Goal: Task Accomplishment & Management: Use online tool/utility

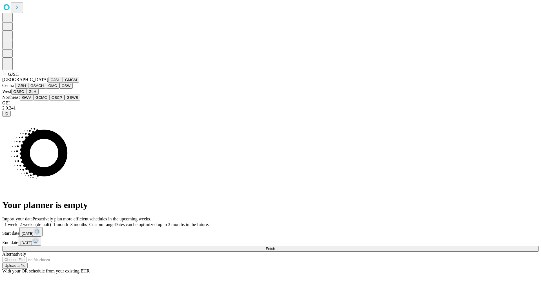
click at [48, 83] on button "GJSH" at bounding box center [55, 80] width 15 height 6
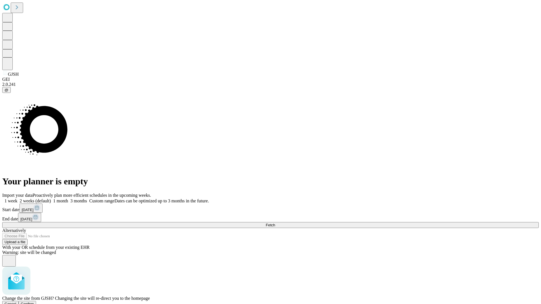
click at [34, 302] on span "Confirm" at bounding box center [27, 304] width 13 height 4
click at [51, 199] on label "2 weeks (default)" at bounding box center [34, 201] width 34 height 5
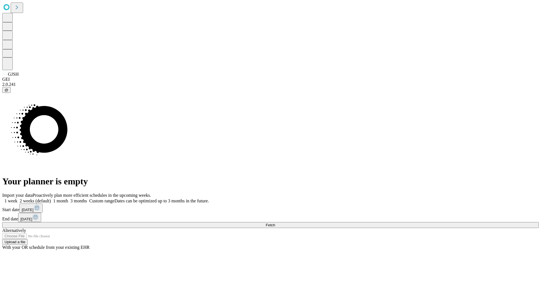
click at [275, 223] on span "Fetch" at bounding box center [270, 225] width 9 height 4
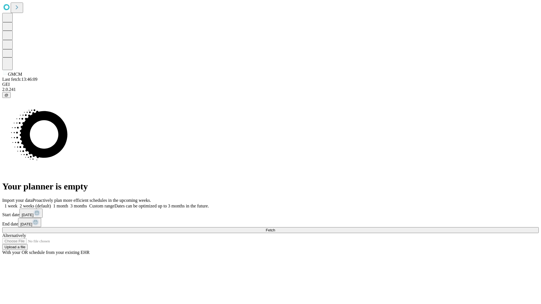
click at [51, 204] on label "2 weeks (default)" at bounding box center [34, 206] width 34 height 5
click at [275, 228] on span "Fetch" at bounding box center [270, 230] width 9 height 4
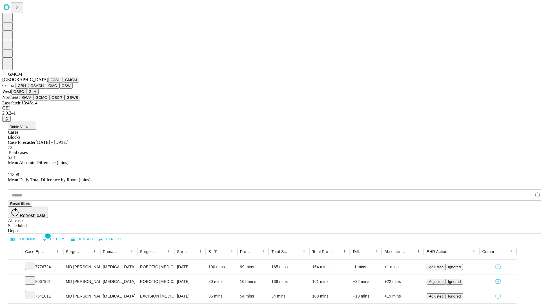
click at [28, 89] on button "GBH" at bounding box center [21, 86] width 13 height 6
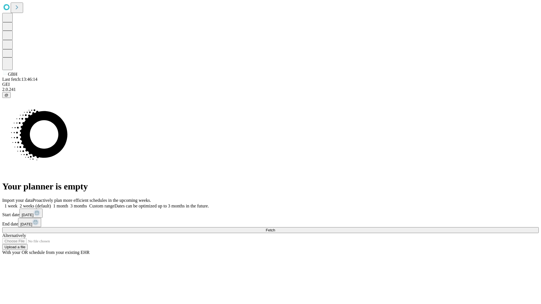
click at [51, 204] on label "2 weeks (default)" at bounding box center [34, 206] width 34 height 5
click at [275, 228] on span "Fetch" at bounding box center [270, 230] width 9 height 4
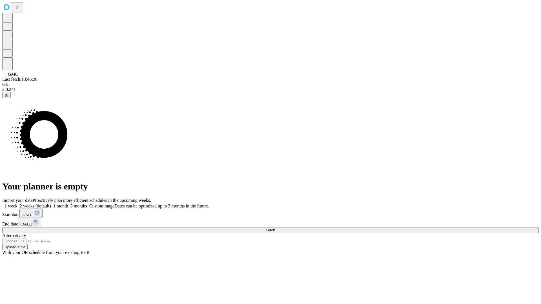
click at [51, 204] on label "2 weeks (default)" at bounding box center [34, 206] width 34 height 5
click at [275, 228] on span "Fetch" at bounding box center [270, 230] width 9 height 4
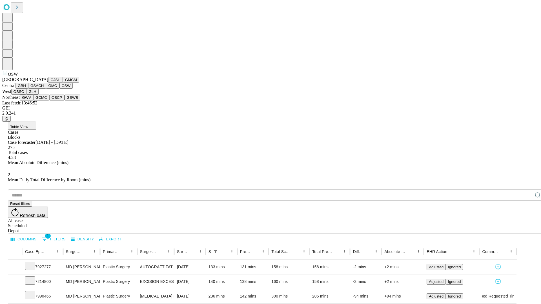
click at [26, 95] on button "OSSC" at bounding box center [18, 92] width 15 height 6
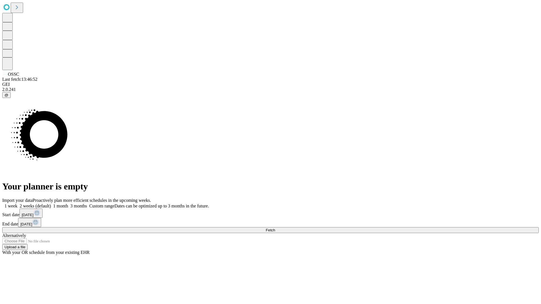
click at [51, 204] on label "2 weeks (default)" at bounding box center [34, 206] width 34 height 5
click at [275, 228] on span "Fetch" at bounding box center [270, 230] width 9 height 4
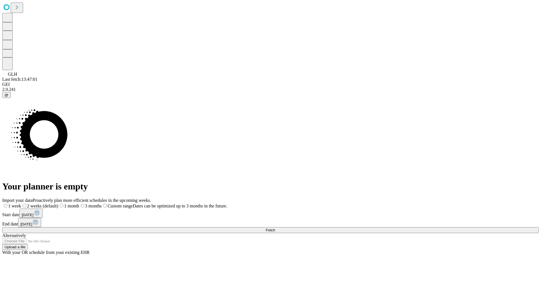
click at [275, 228] on span "Fetch" at bounding box center [270, 230] width 9 height 4
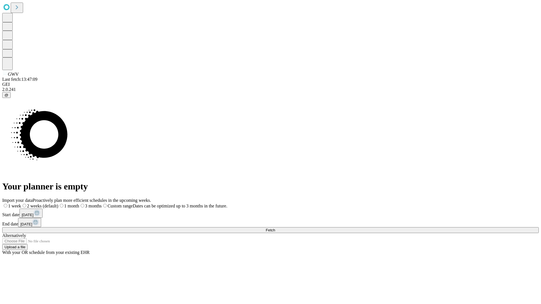
click at [275, 228] on span "Fetch" at bounding box center [270, 230] width 9 height 4
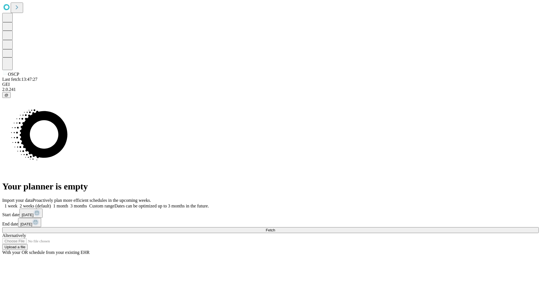
click at [51, 204] on label "2 weeks (default)" at bounding box center [34, 206] width 34 height 5
click at [275, 228] on span "Fetch" at bounding box center [270, 230] width 9 height 4
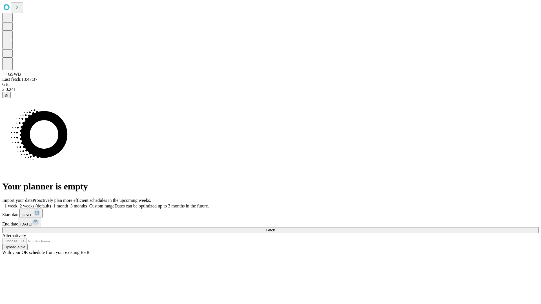
click at [51, 204] on label "2 weeks (default)" at bounding box center [34, 206] width 34 height 5
click at [275, 228] on span "Fetch" at bounding box center [270, 230] width 9 height 4
